Goal: Task Accomplishment & Management: Use online tool/utility

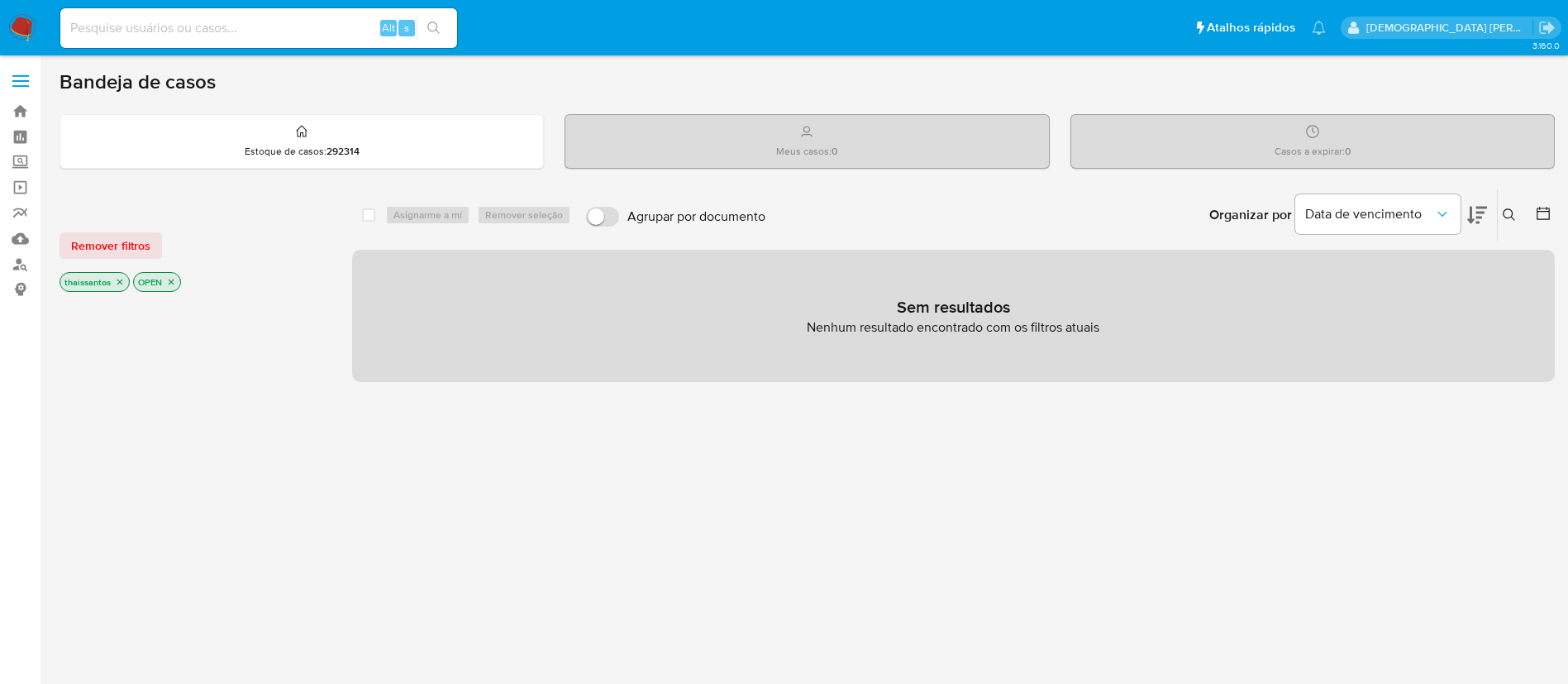
click at [121, 283] on icon "close-filter" at bounding box center [120, 282] width 6 height 6
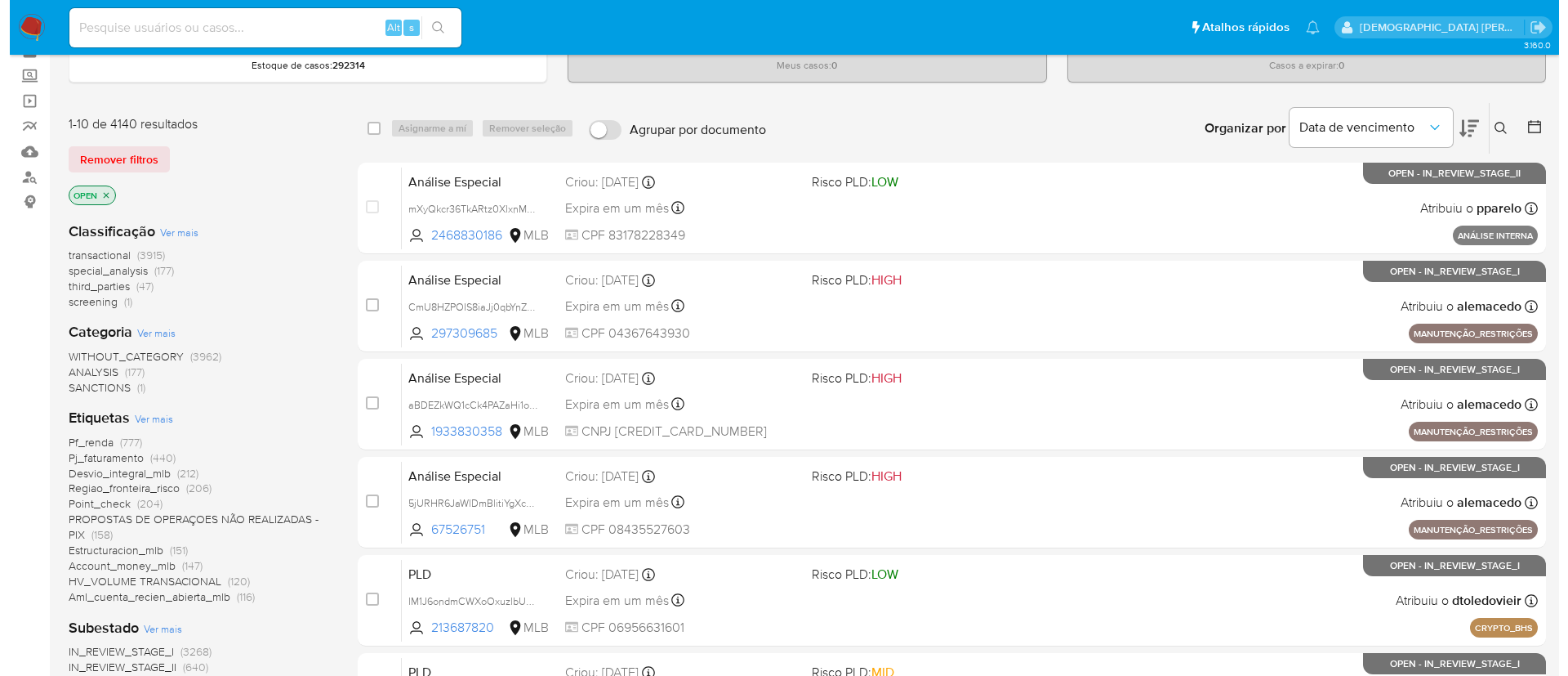
scroll to position [122, 0]
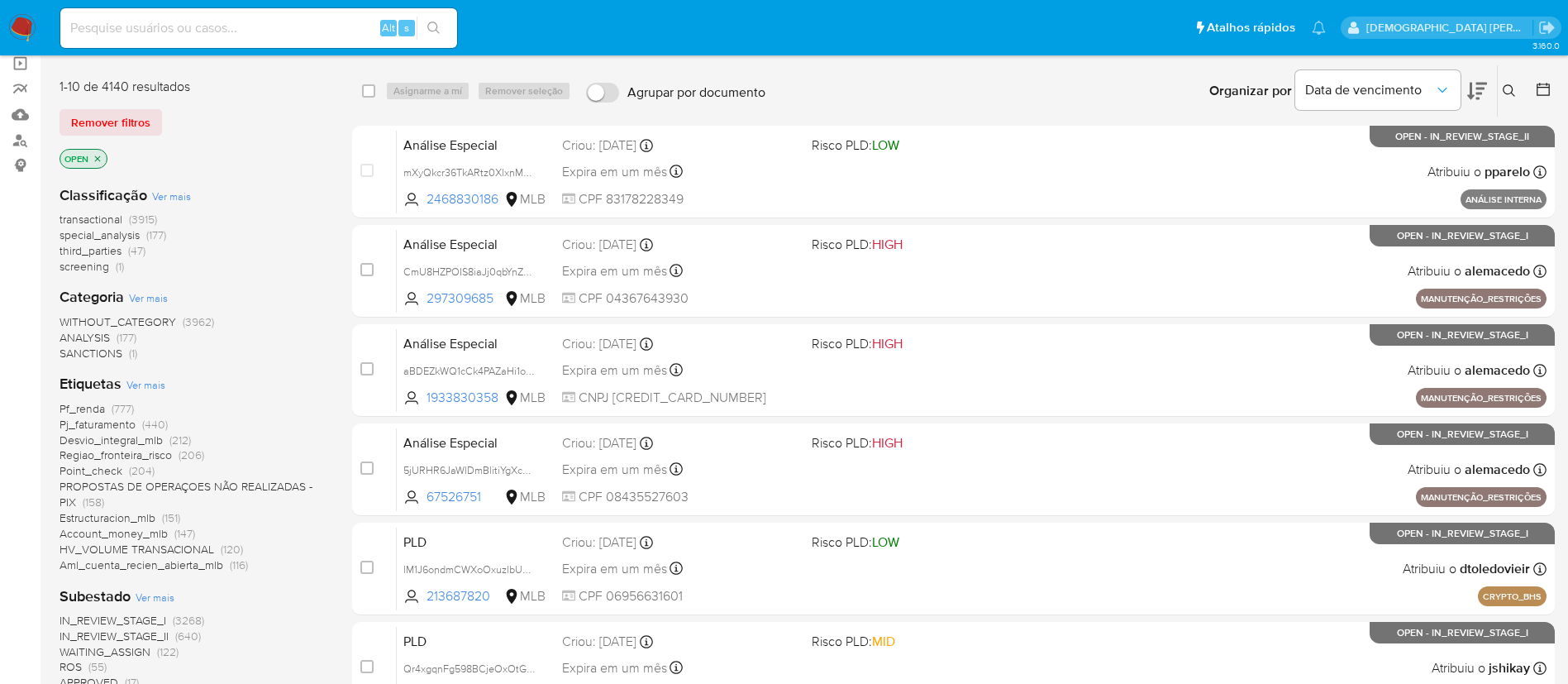
click at [145, 390] on span "Ver mais" at bounding box center [145, 385] width 39 height 15
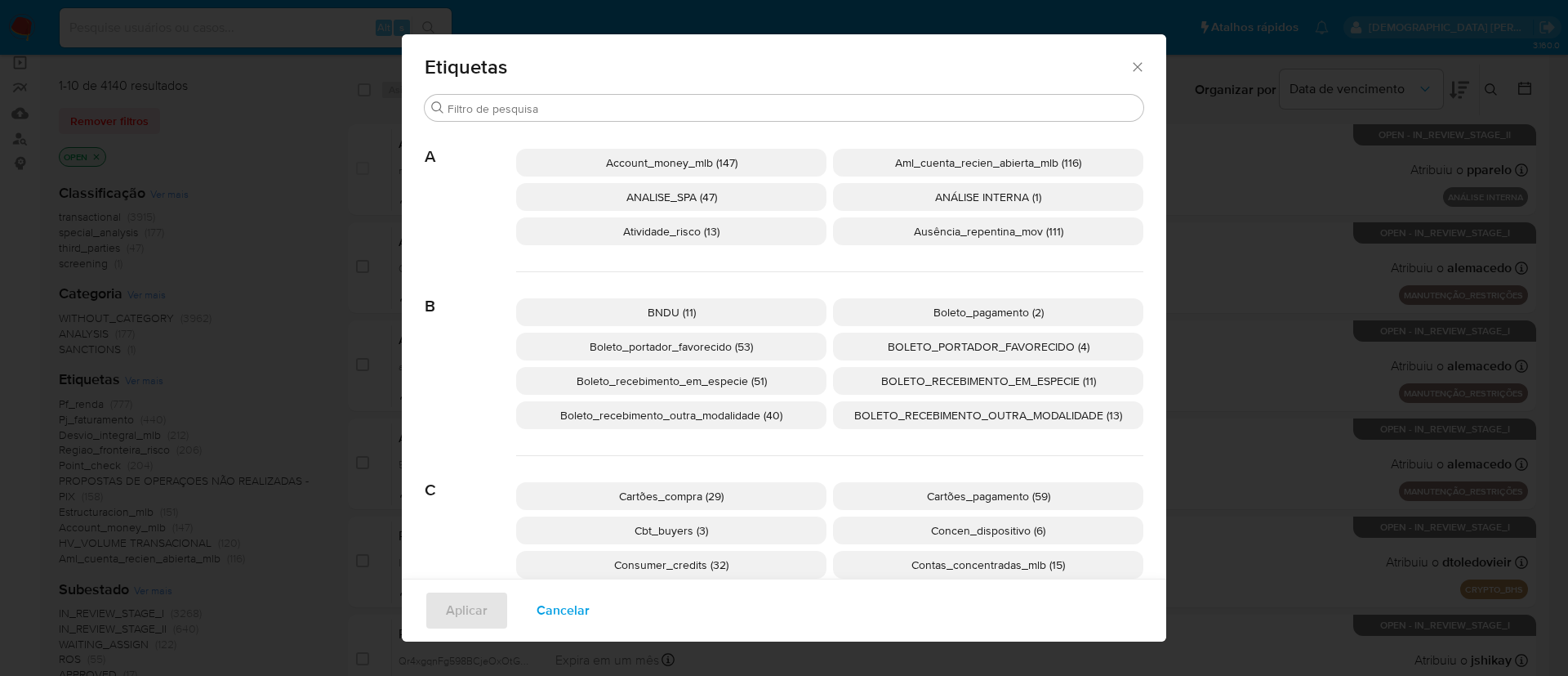
click at [750, 346] on p "Boleto_portador_favorecido (53)" at bounding box center [672, 347] width 310 height 28
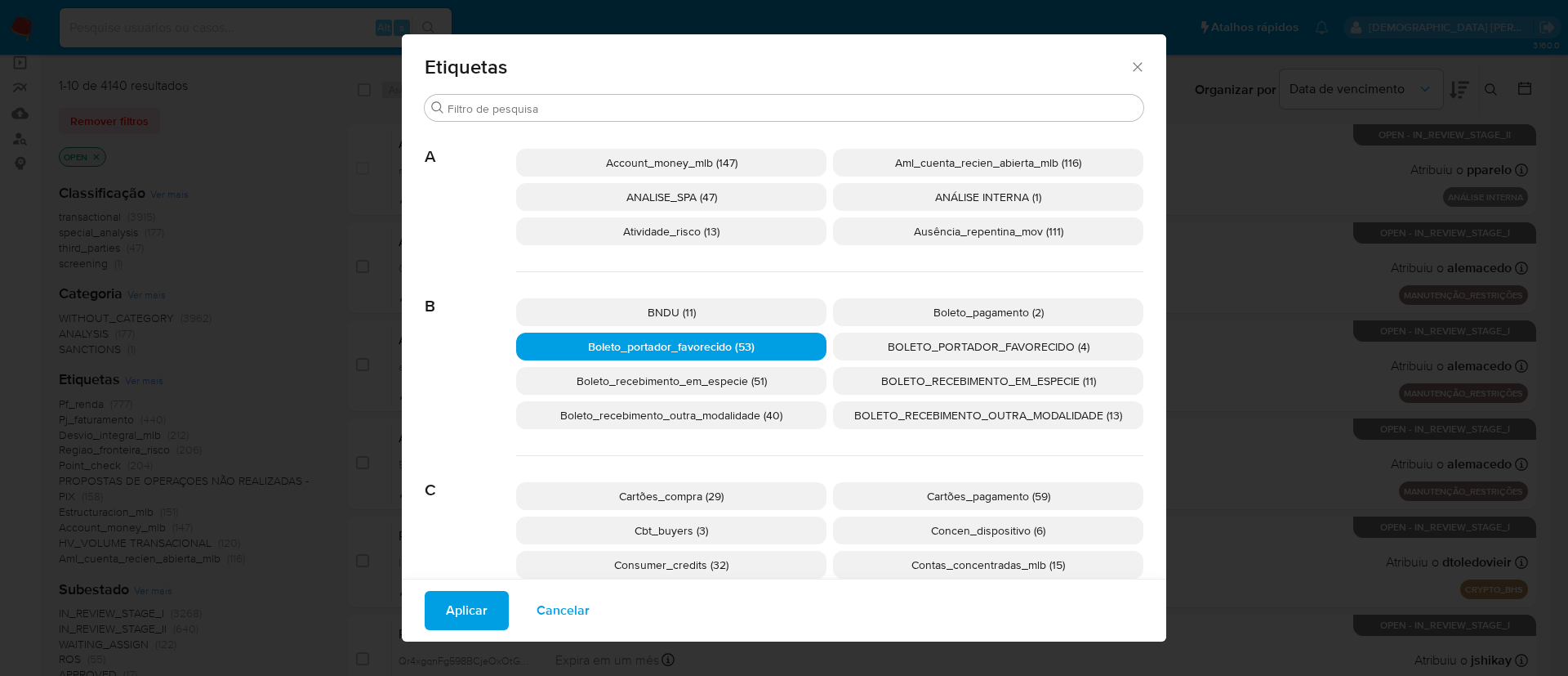
click at [479, 611] on button "Aplicar" at bounding box center [466, 610] width 84 height 39
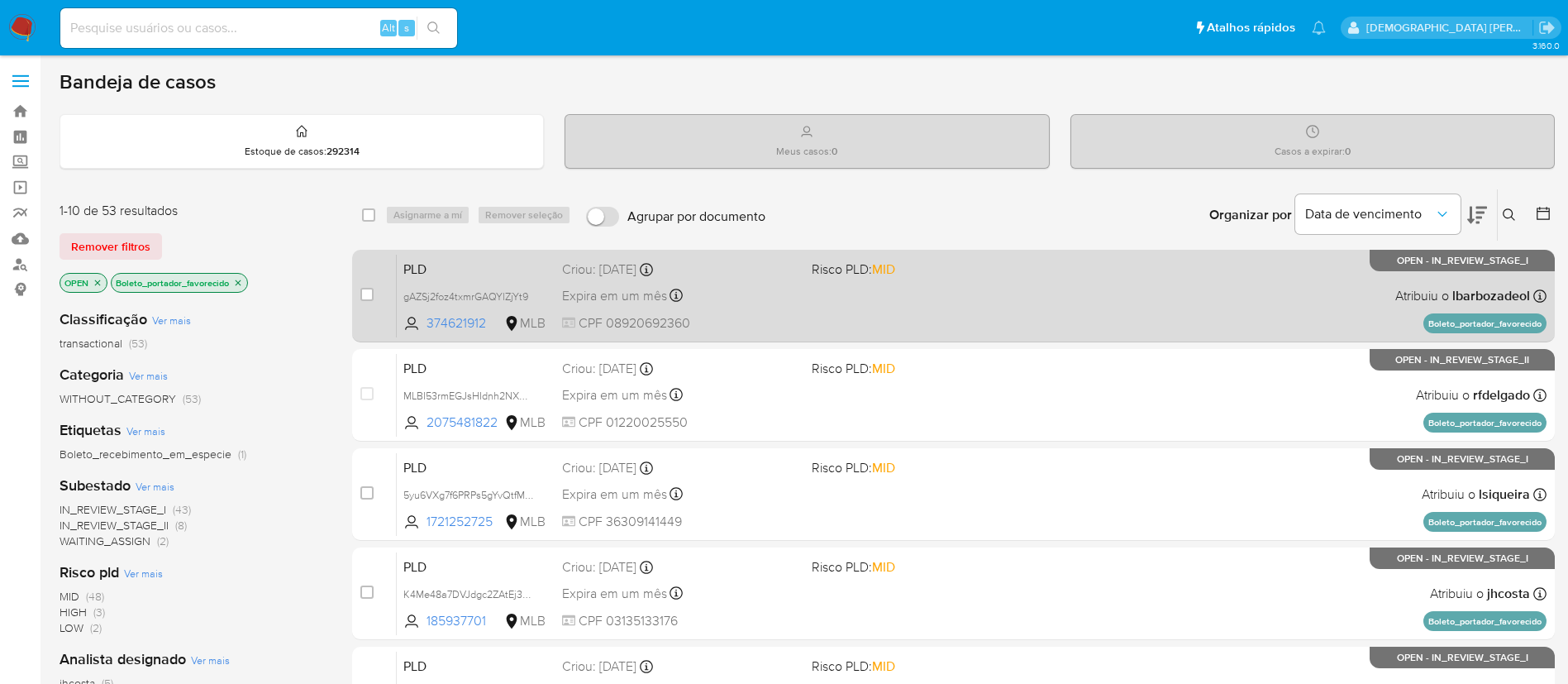
click at [779, 294] on div "Expira em um mês Expira em [DATE] 00:39:27" at bounding box center [680, 295] width 237 height 22
